Goal: Book appointment/travel/reservation

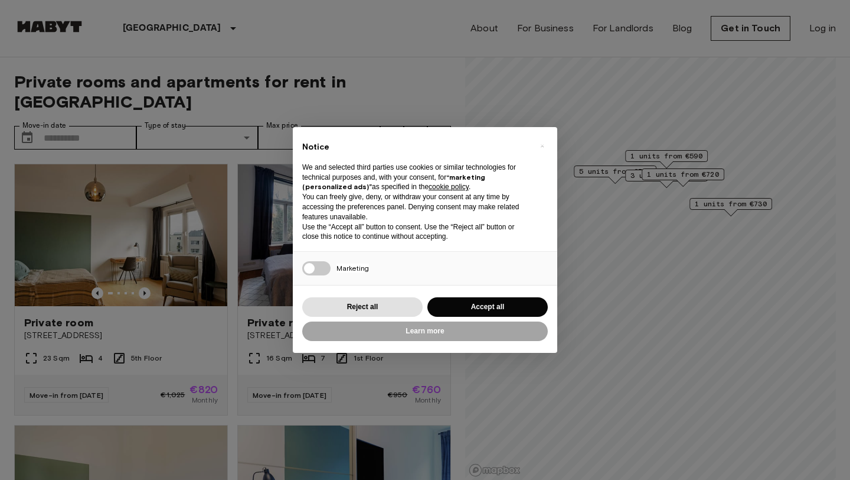
click at [670, 154] on div "× Notice We and selected third parties use cookies or similar technologies for …" at bounding box center [425, 240] width 850 height 480
click at [511, 309] on button "Accept all" at bounding box center [488, 306] width 120 height 19
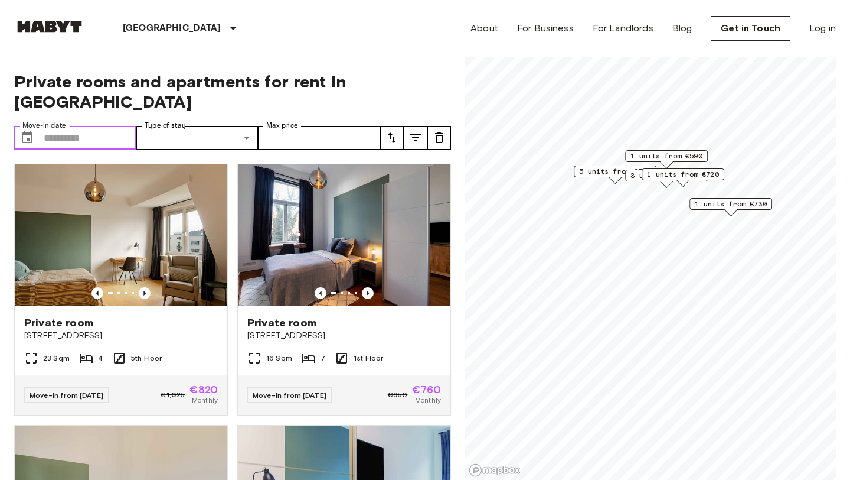
click at [80, 126] on input "Move-in date" at bounding box center [90, 138] width 93 height 24
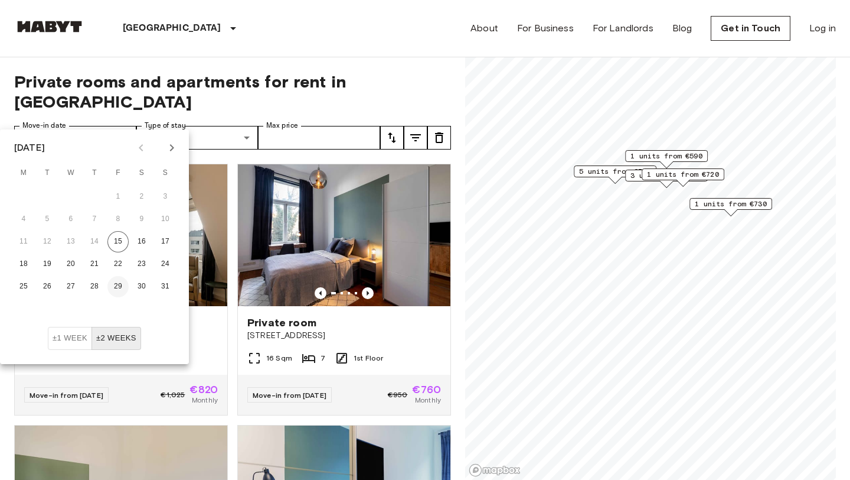
click at [120, 288] on button "29" at bounding box center [117, 286] width 21 height 21
type input "**********"
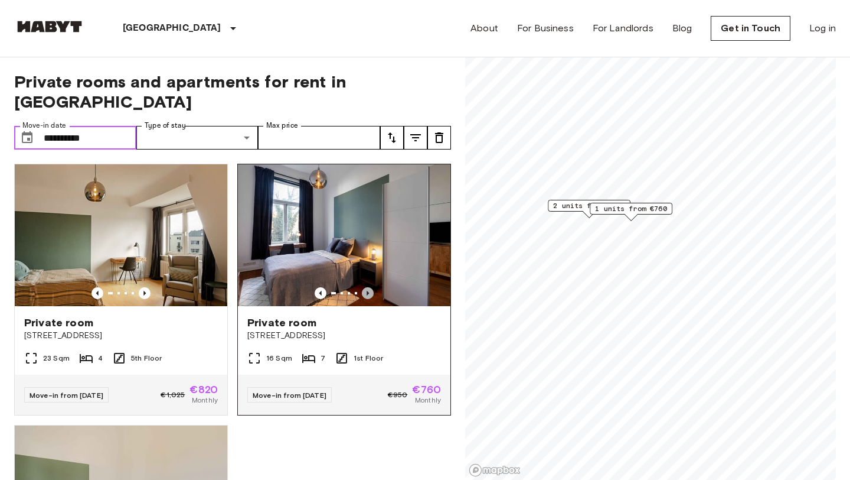
click at [367, 287] on icon "Previous image" at bounding box center [368, 293] width 12 height 12
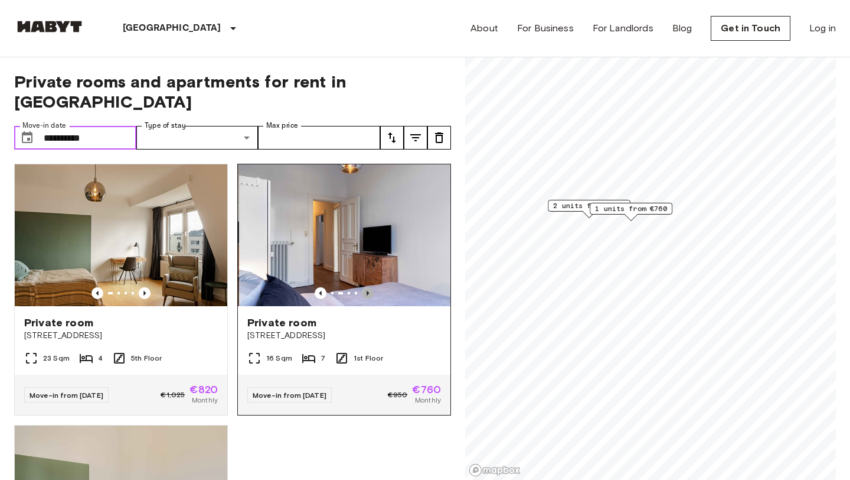
click at [367, 287] on icon "Previous image" at bounding box center [368, 293] width 12 height 12
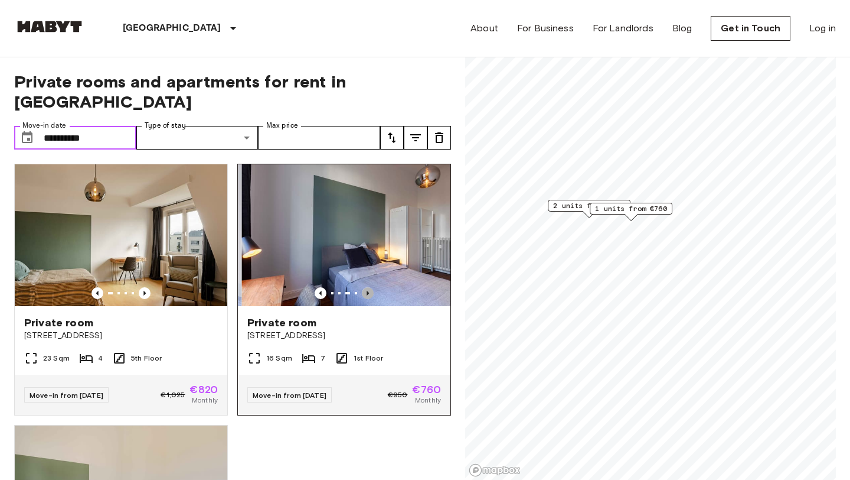
click at [367, 287] on icon "Previous image" at bounding box center [368, 293] width 12 height 12
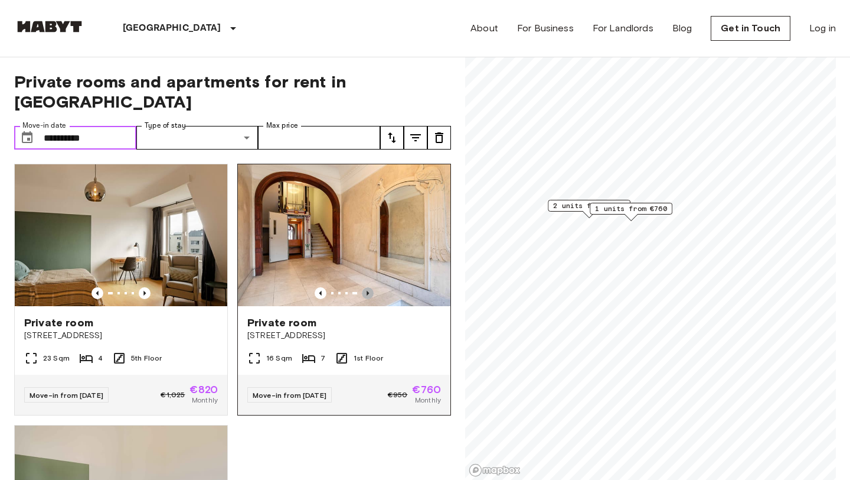
click at [367, 287] on icon "Previous image" at bounding box center [368, 293] width 12 height 12
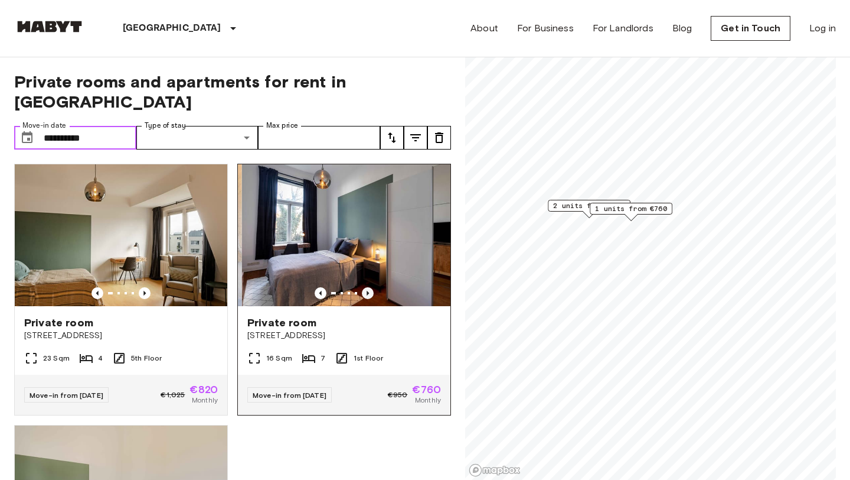
click at [367, 287] on icon "Previous image" at bounding box center [368, 293] width 12 height 12
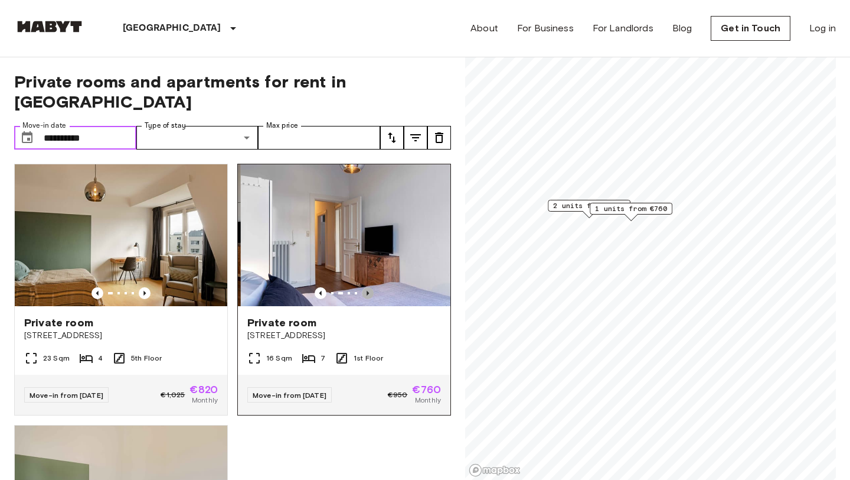
click at [367, 287] on icon "Previous image" at bounding box center [368, 293] width 12 height 12
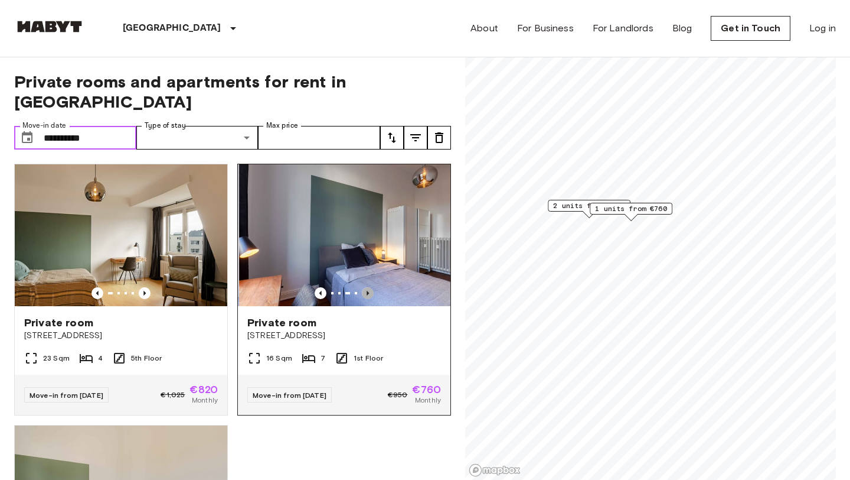
click at [367, 287] on icon "Previous image" at bounding box center [368, 293] width 12 height 12
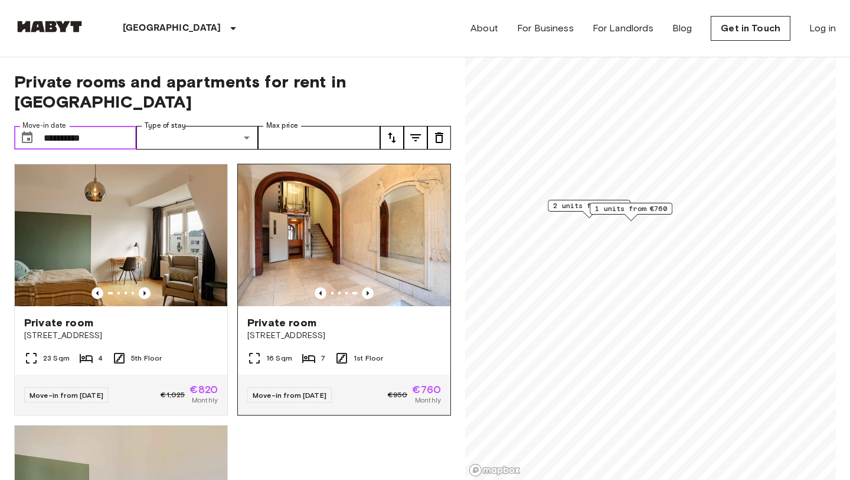
click at [380, 253] on img at bounding box center [344, 235] width 213 height 142
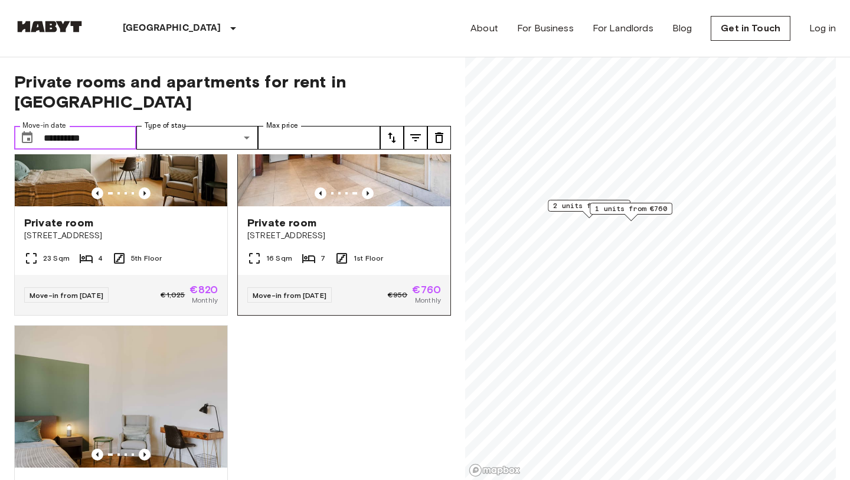
scroll to position [200, 0]
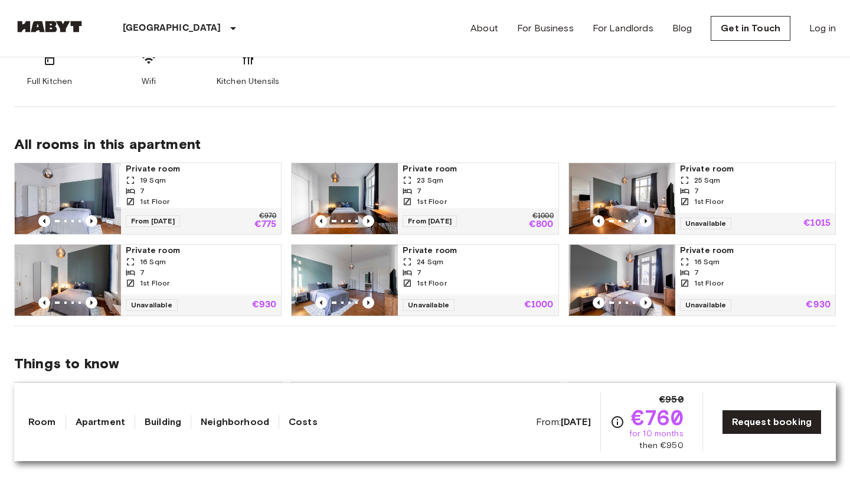
scroll to position [552, 0]
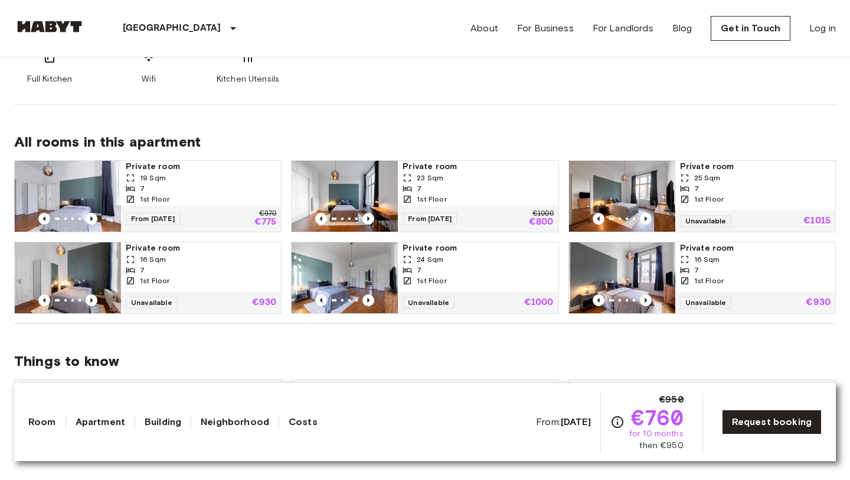
click at [259, 187] on div "7" at bounding box center [201, 188] width 151 height 11
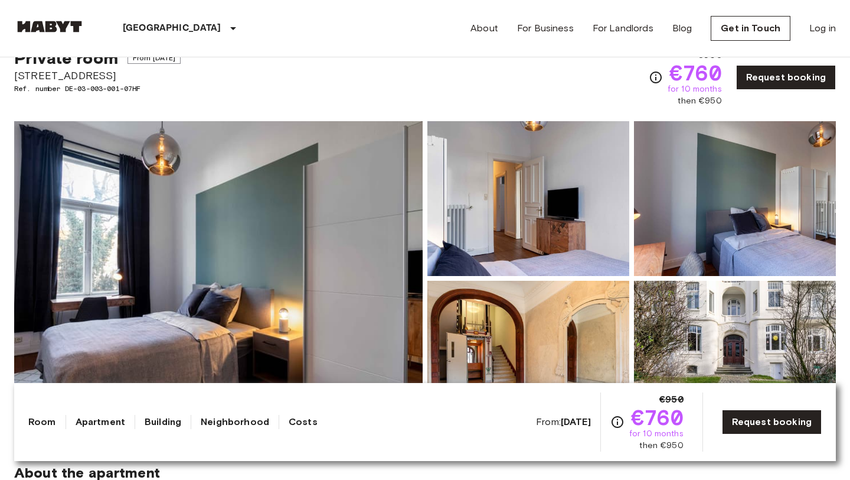
scroll to position [0, 0]
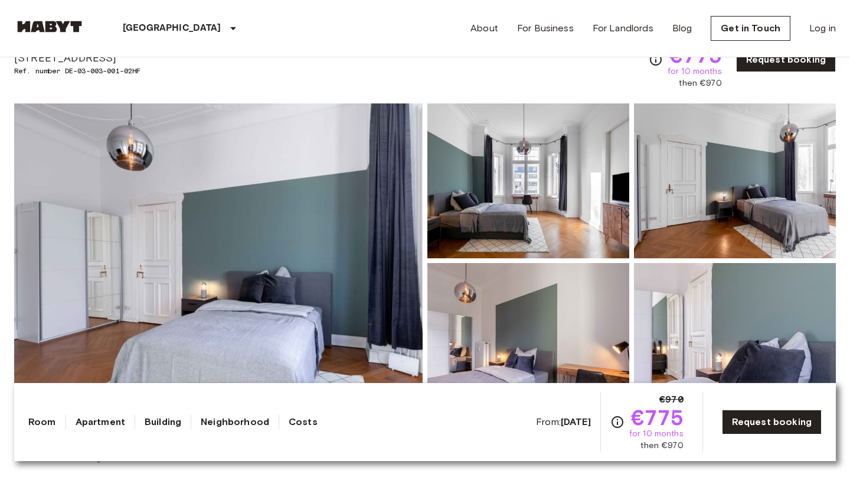
scroll to position [60, 0]
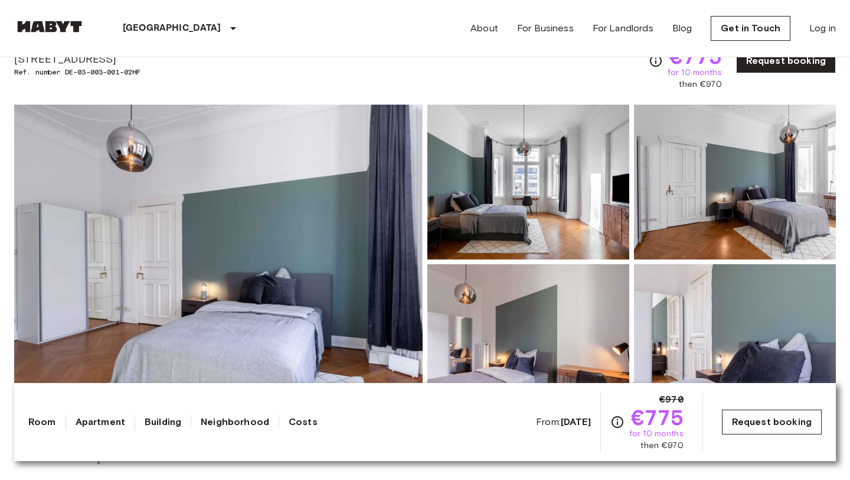
click at [791, 420] on link "Request booking" at bounding box center [772, 421] width 100 height 25
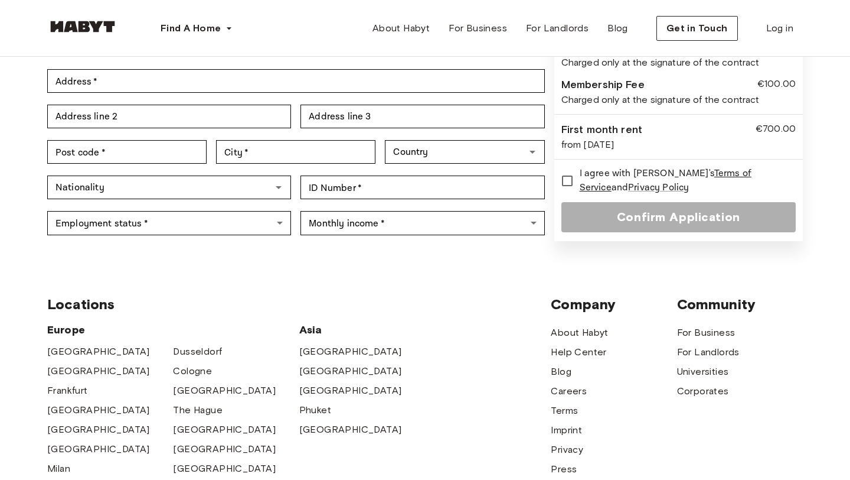
scroll to position [391, 0]
